Goal: Check status: Check status

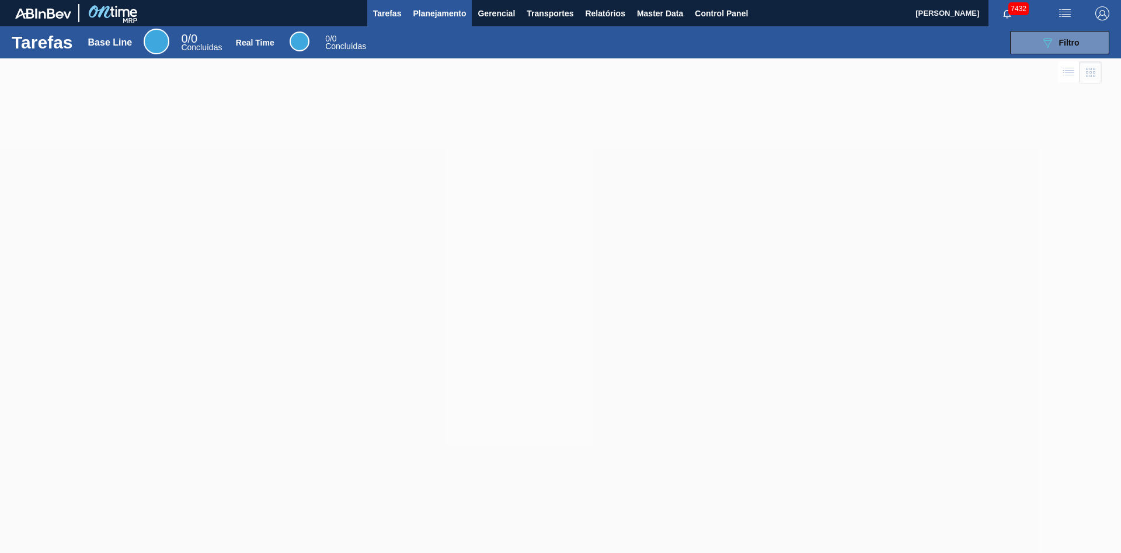
click at [457, 12] on span "Planejamento" at bounding box center [439, 13] width 53 height 14
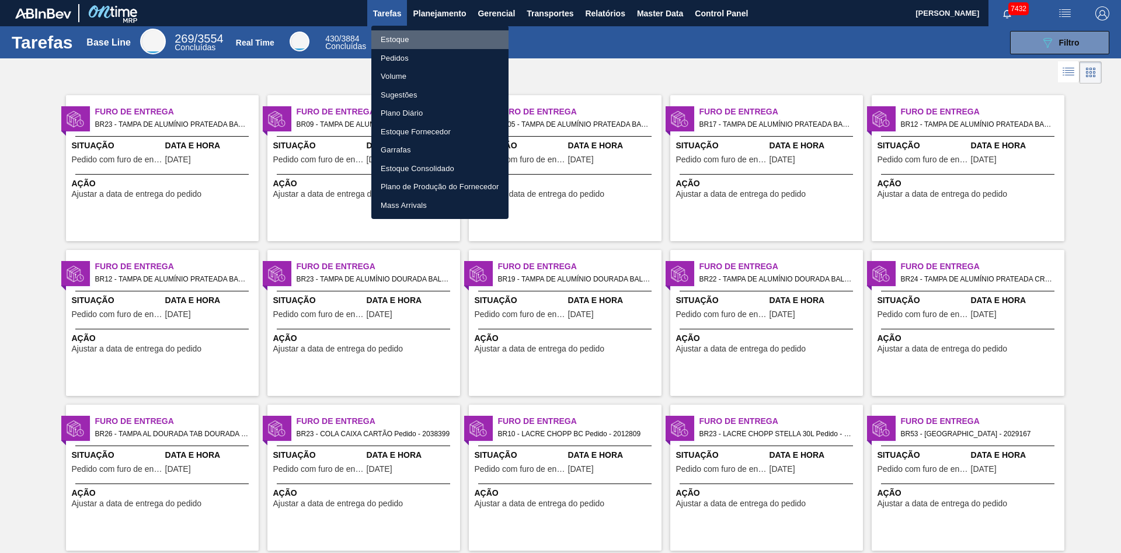
click at [400, 39] on li "Estoque" at bounding box center [439, 39] width 137 height 19
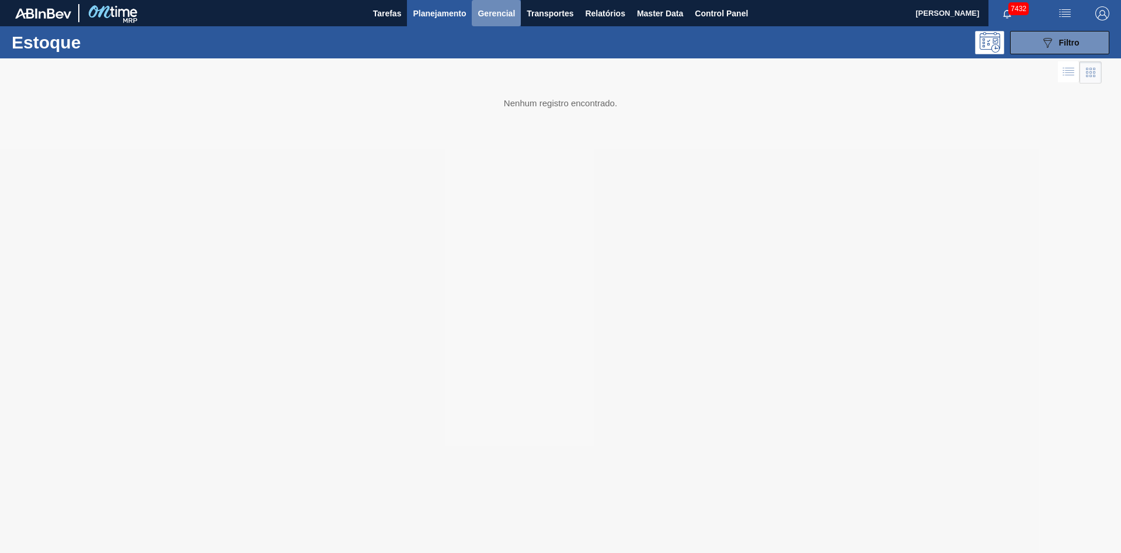
click at [492, 4] on button "Gerencial" at bounding box center [496, 13] width 49 height 26
click at [425, 22] on div at bounding box center [560, 276] width 1121 height 553
click at [426, 13] on span "Planejamento" at bounding box center [439, 13] width 53 height 14
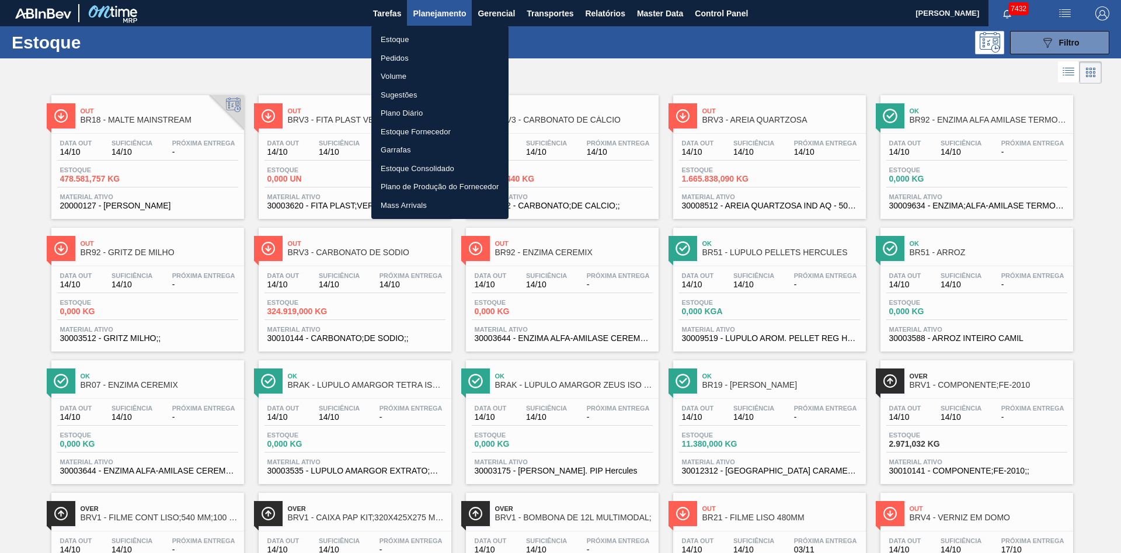
click at [262, 71] on div at bounding box center [560, 276] width 1121 height 553
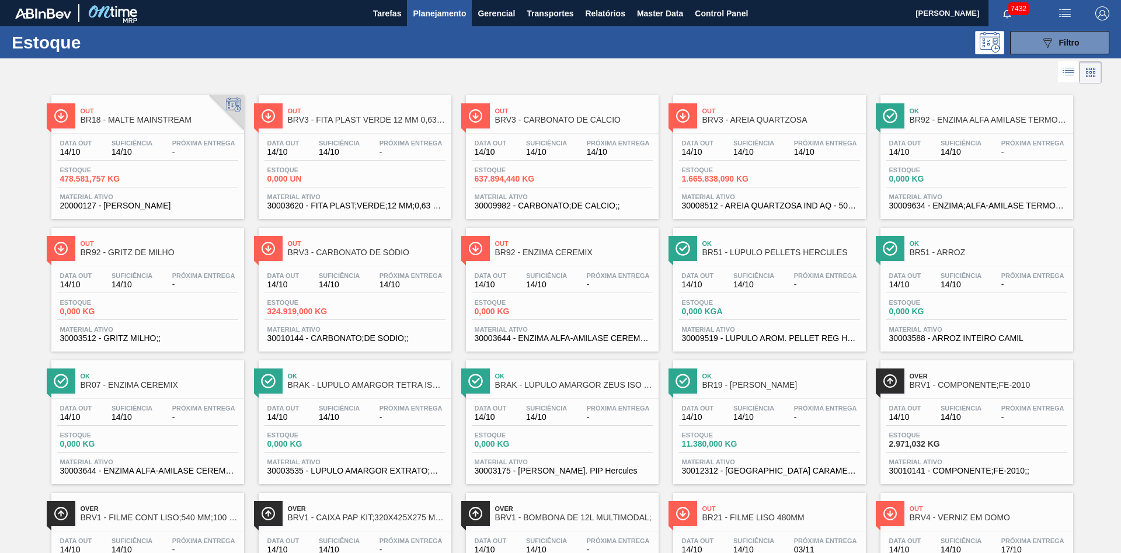
click at [214, 74] on div at bounding box center [551, 72] width 1102 height 28
click at [121, 63] on div at bounding box center [551, 72] width 1102 height 28
click at [156, 141] on div "Data [DATE] Suficiência 14/10 Próxima Entrega -" at bounding box center [147, 150] width 181 height 21
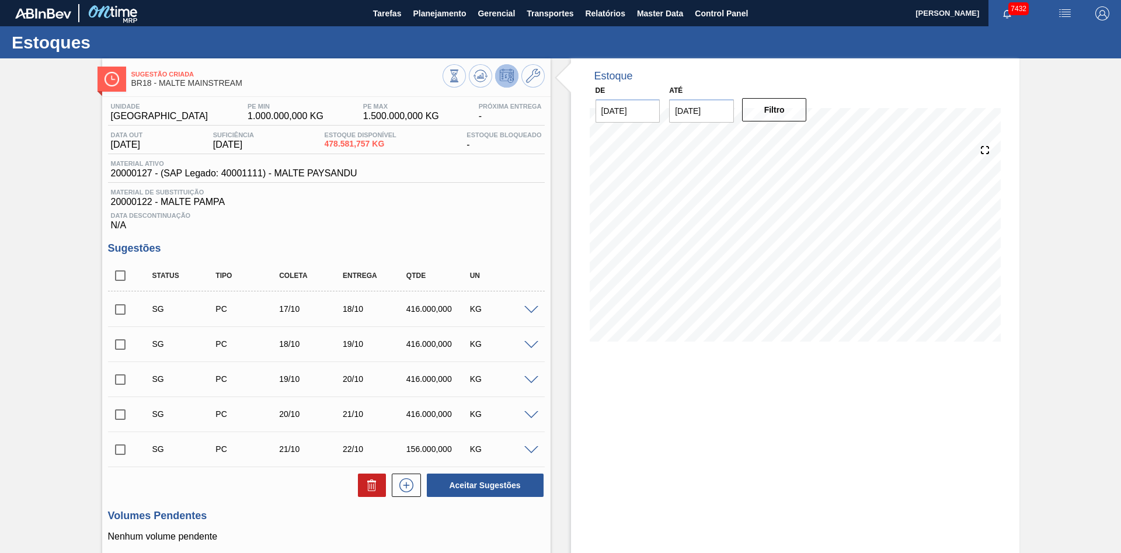
type input "[DATE]"
click at [298, 210] on div "Data Descontinuação N/A" at bounding box center [326, 218] width 437 height 23
click at [454, 80] on icon at bounding box center [454, 75] width 13 height 13
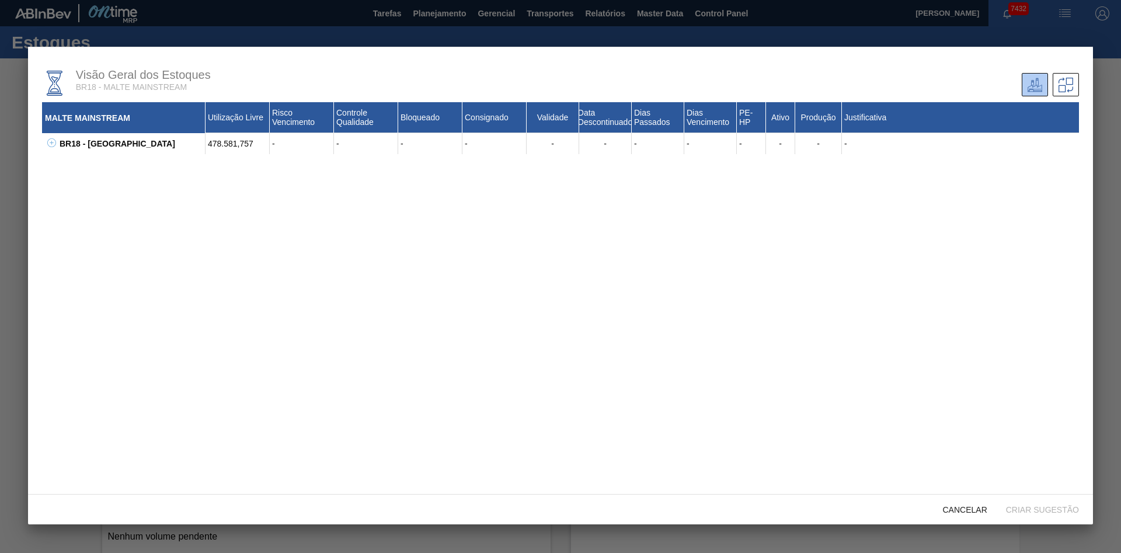
click at [53, 143] on icon at bounding box center [51, 142] width 9 height 9
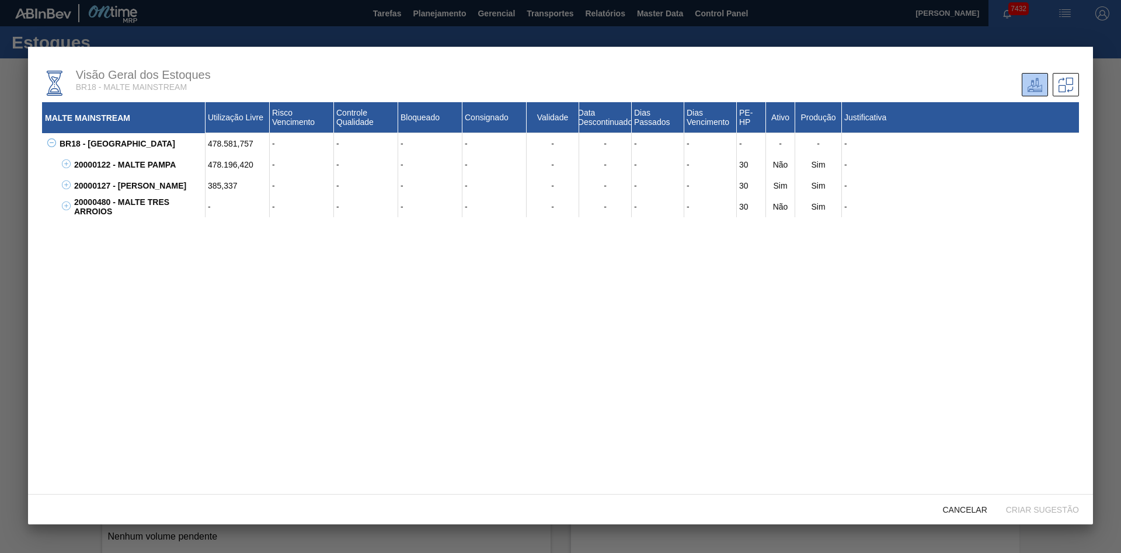
click at [62, 166] on icon at bounding box center [66, 163] width 9 height 9
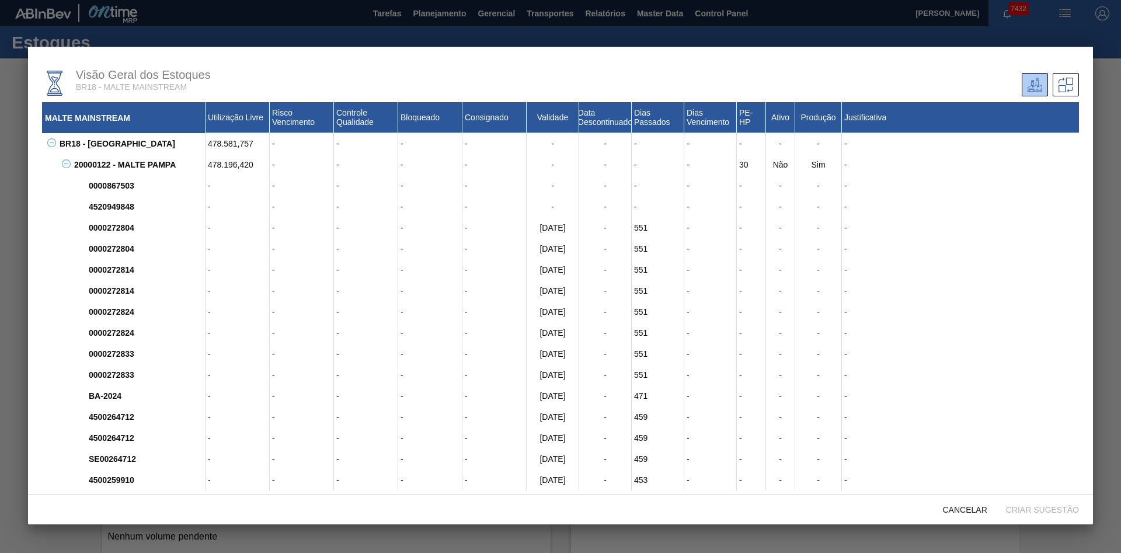
click at [62, 170] on button at bounding box center [64, 165] width 12 height 12
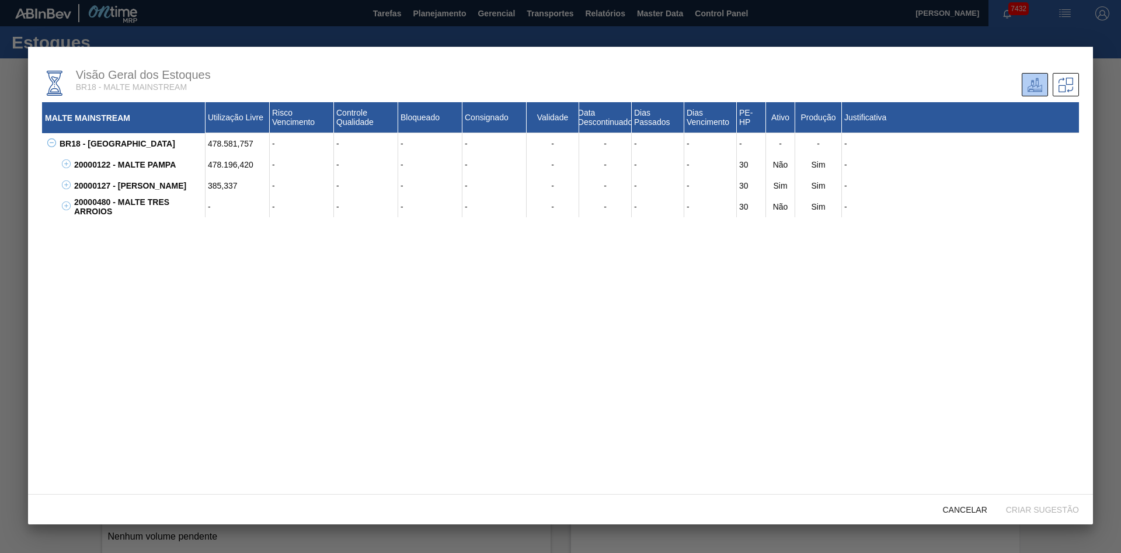
click at [65, 189] on icon at bounding box center [66, 184] width 9 height 9
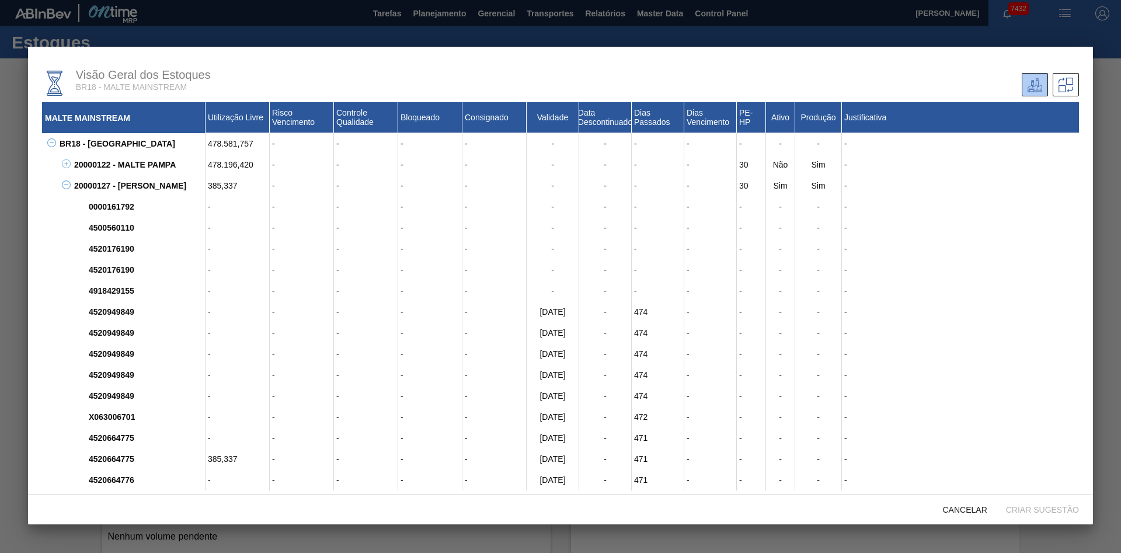
click at [65, 189] on icon at bounding box center [66, 184] width 9 height 9
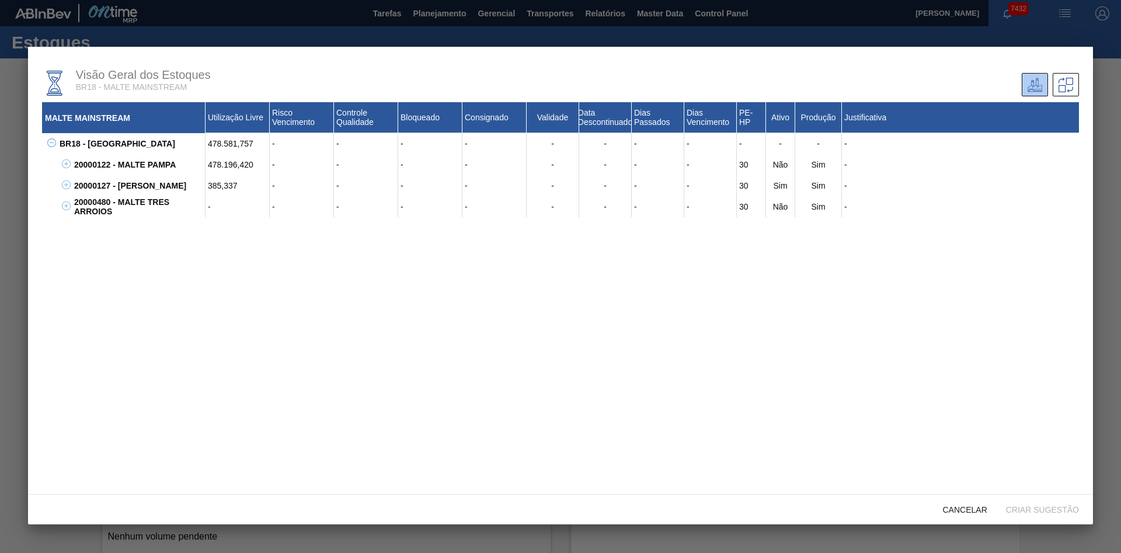
click at [64, 207] on icon at bounding box center [66, 205] width 9 height 9
click at [68, 203] on div "20000480 - MALTE TRES ARROIOS - - - - - - - - - 30 Não Sim - 4520782808 - - - -…" at bounding box center [568, 206] width 1022 height 21
click at [67, 208] on icon at bounding box center [66, 205] width 9 height 9
click at [68, 189] on icon at bounding box center [66, 184] width 9 height 9
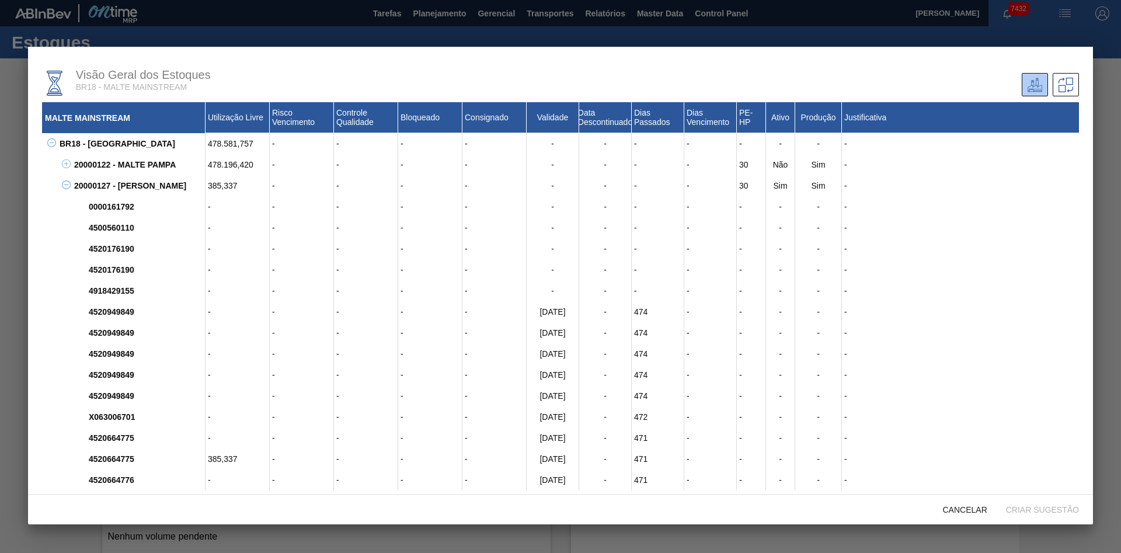
click at [103, 288] on div "4918429155" at bounding box center [146, 290] width 120 height 21
click at [134, 257] on div "4520176190" at bounding box center [146, 248] width 120 height 21
click at [479, 35] on div at bounding box center [560, 276] width 1121 height 553
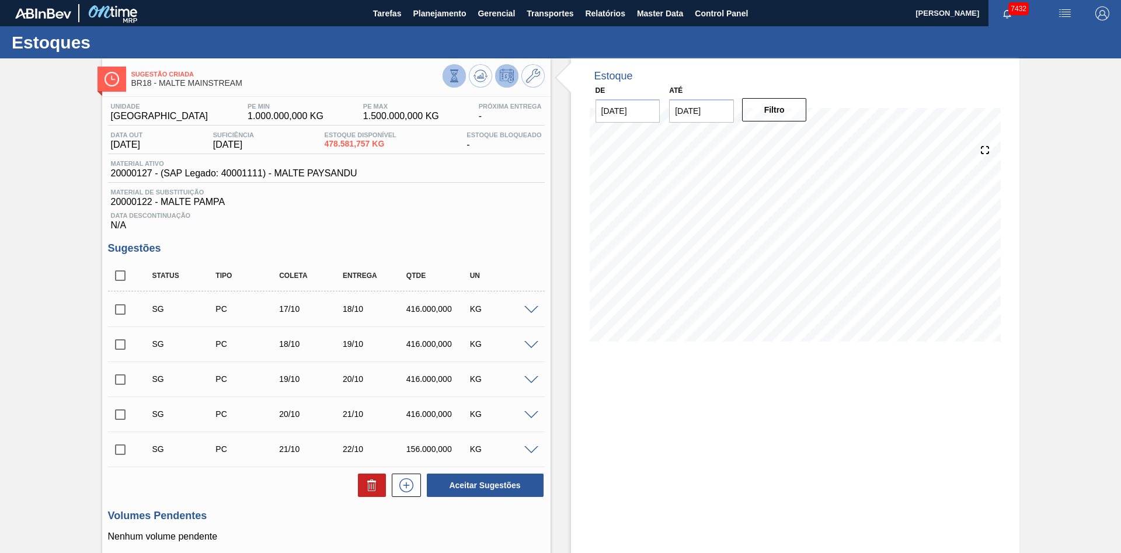
click at [462, 73] on button at bounding box center [454, 75] width 23 height 23
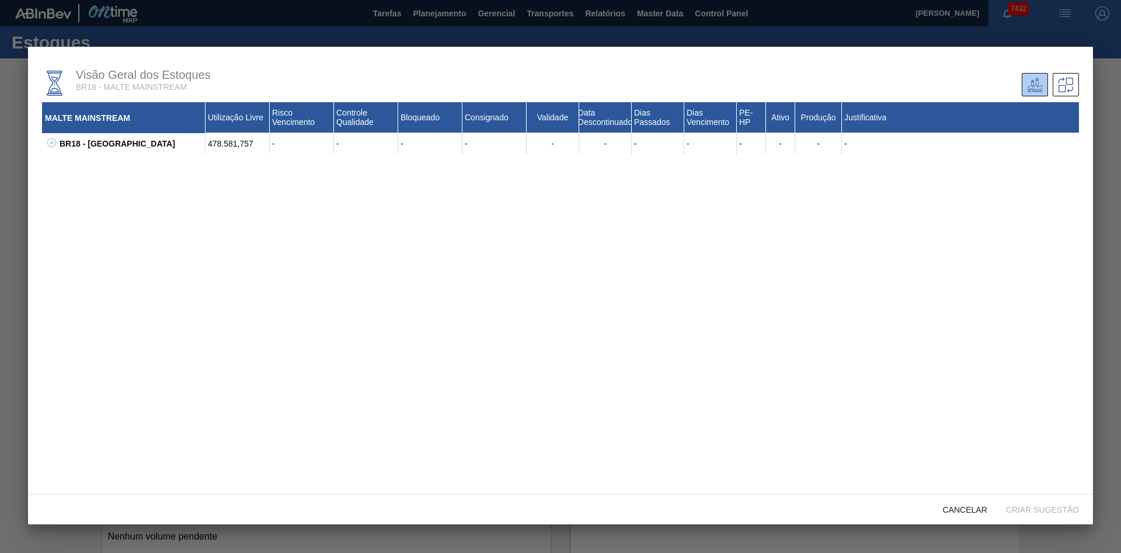
click at [50, 147] on icon at bounding box center [51, 142] width 9 height 9
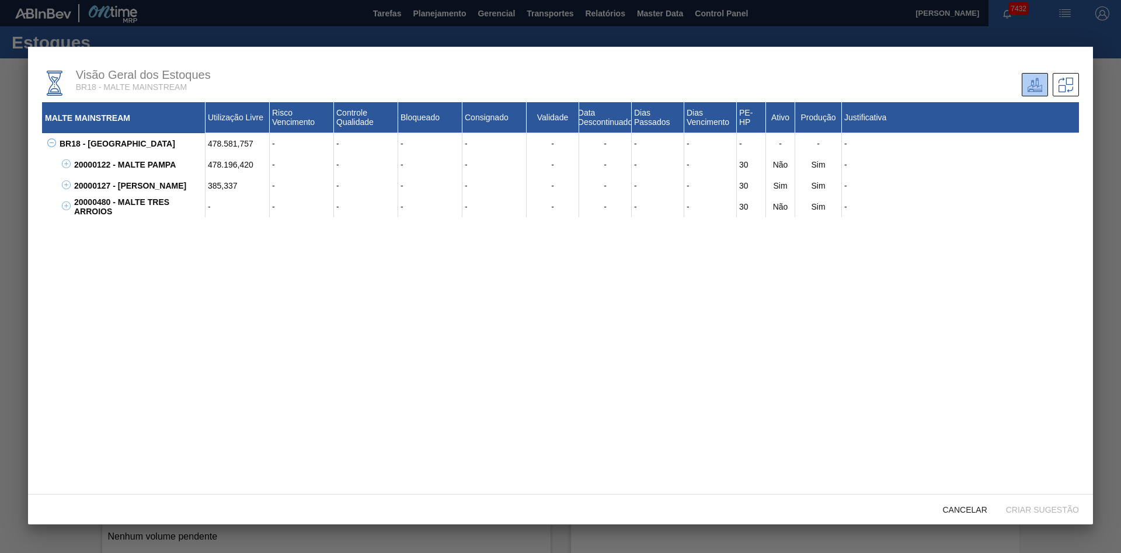
click at [63, 210] on icon at bounding box center [66, 205] width 9 height 9
click at [67, 173] on div "20000122 - [GEOGRAPHIC_DATA] PAMPA 478.196,420 - - - - - - - - 30 Não Sim - 000…" at bounding box center [568, 164] width 1022 height 21
click at [67, 166] on icon at bounding box center [66, 163] width 9 height 9
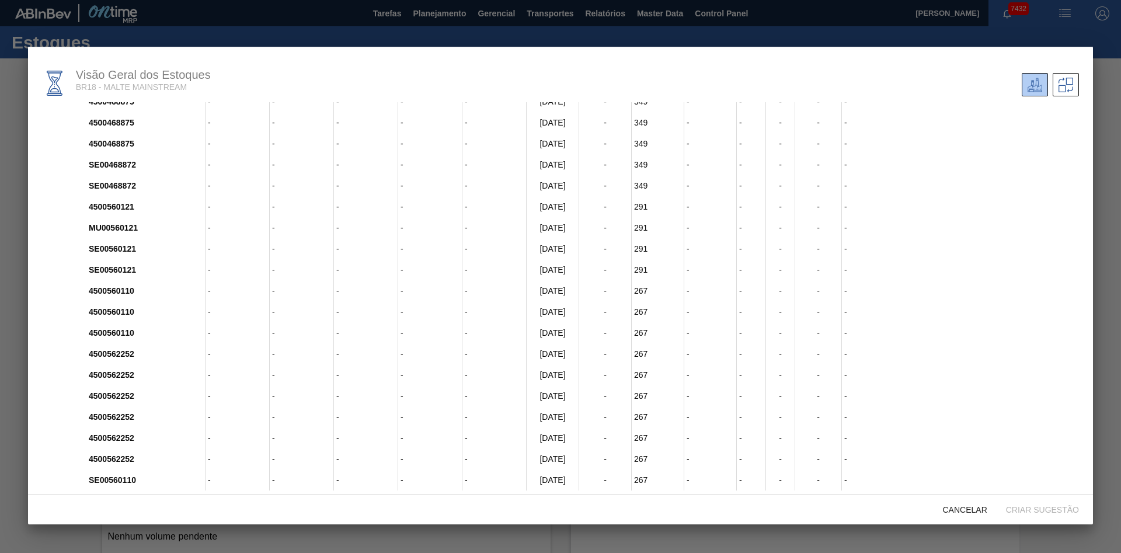
scroll to position [1310, 0]
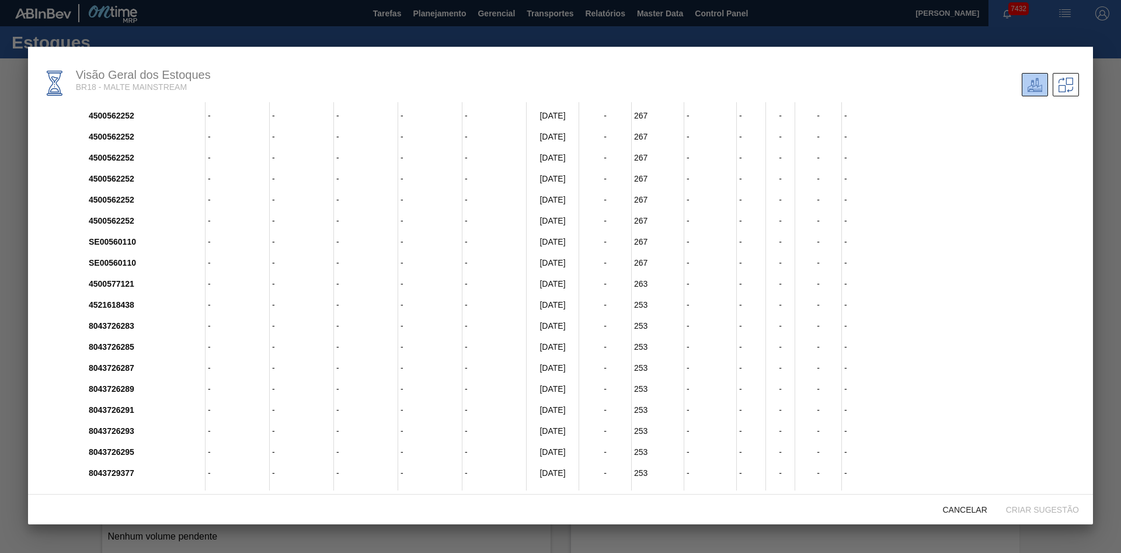
click at [967, 525] on div at bounding box center [560, 276] width 1121 height 553
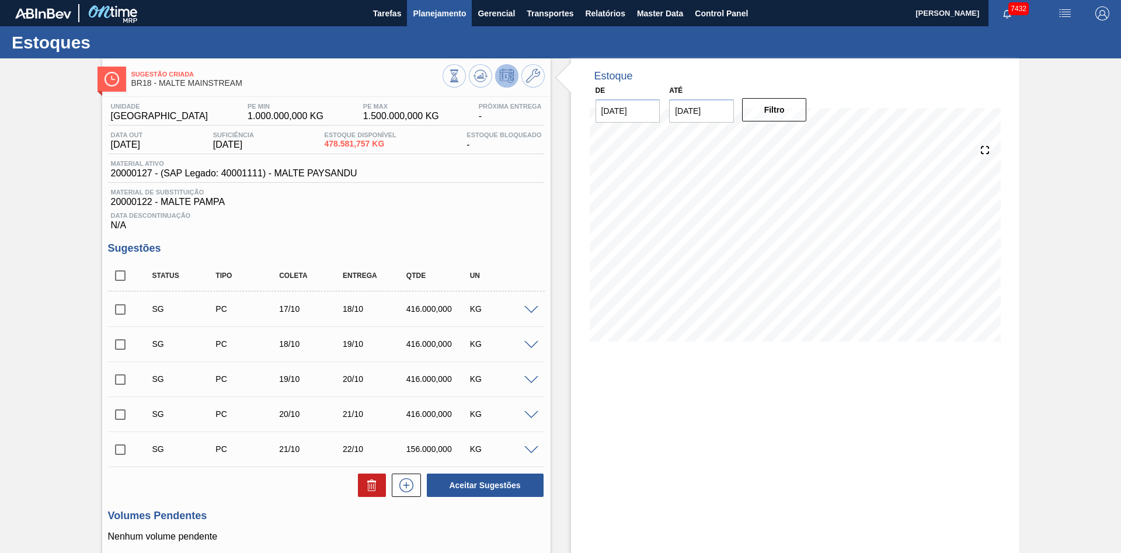
click at [443, 8] on span "Planejamento" at bounding box center [439, 13] width 53 height 14
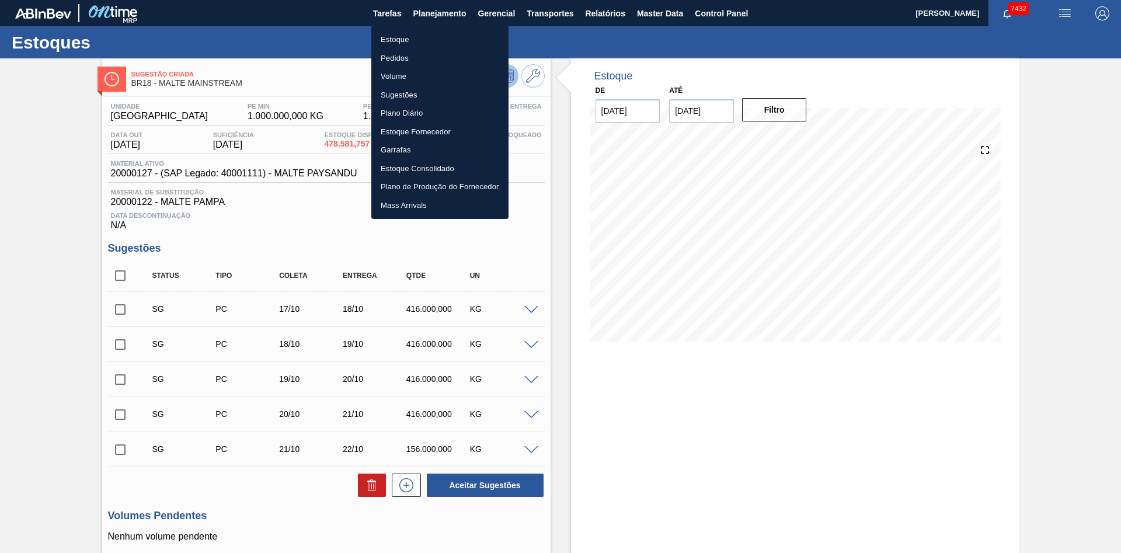
click at [718, 400] on div at bounding box center [560, 276] width 1121 height 553
